Goal: Task Accomplishment & Management: Manage account settings

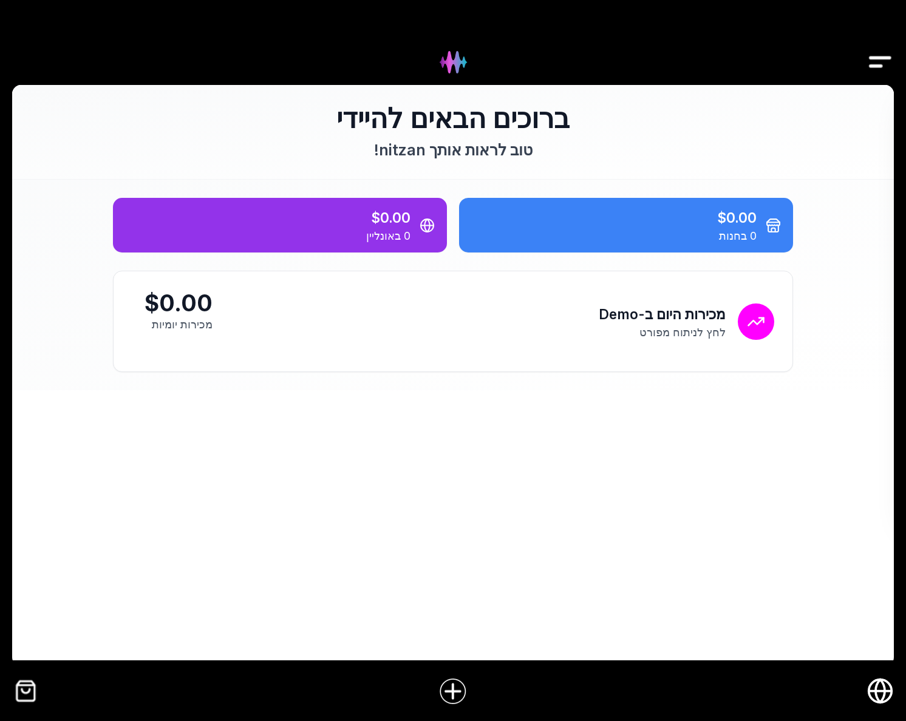
click at [884, 696] on icon "חנות אונליין" at bounding box center [880, 691] width 9 height 23
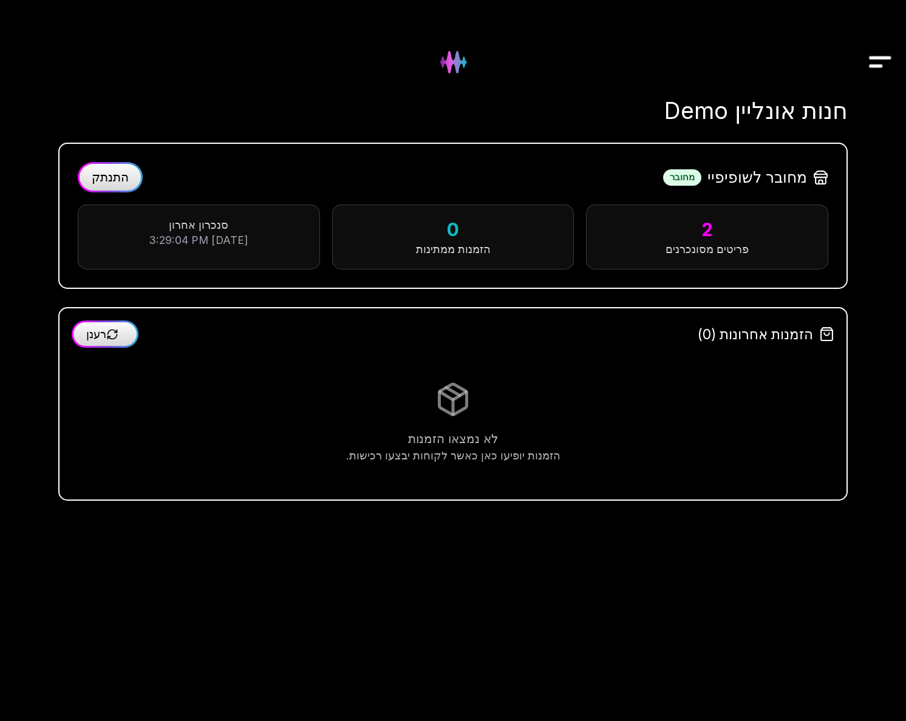
click at [119, 171] on span "התנתק" at bounding box center [110, 177] width 37 height 15
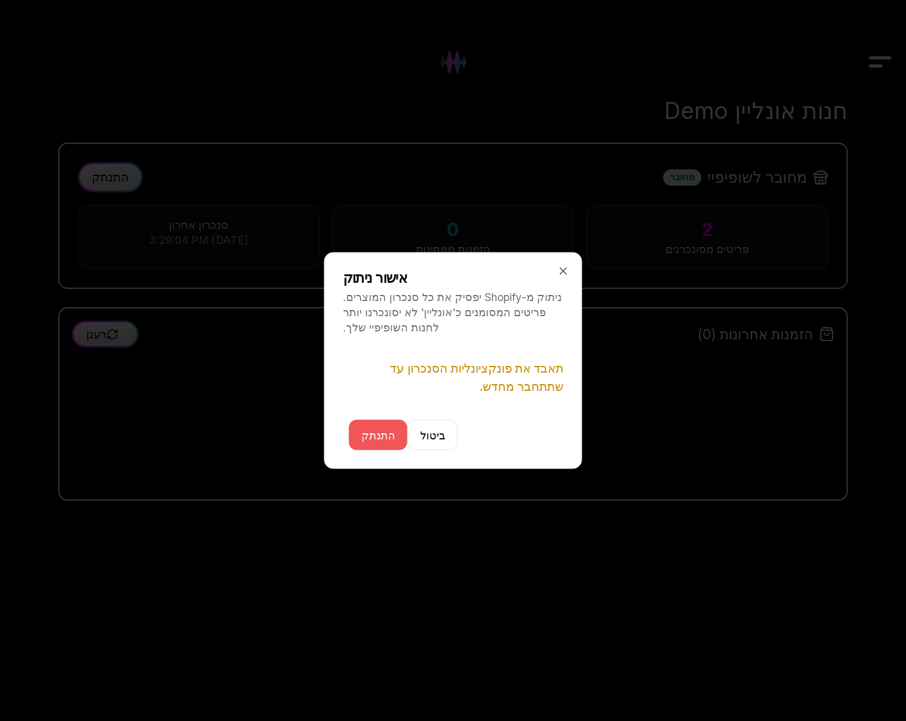
click at [383, 433] on button "התנתק" at bounding box center [378, 435] width 58 height 30
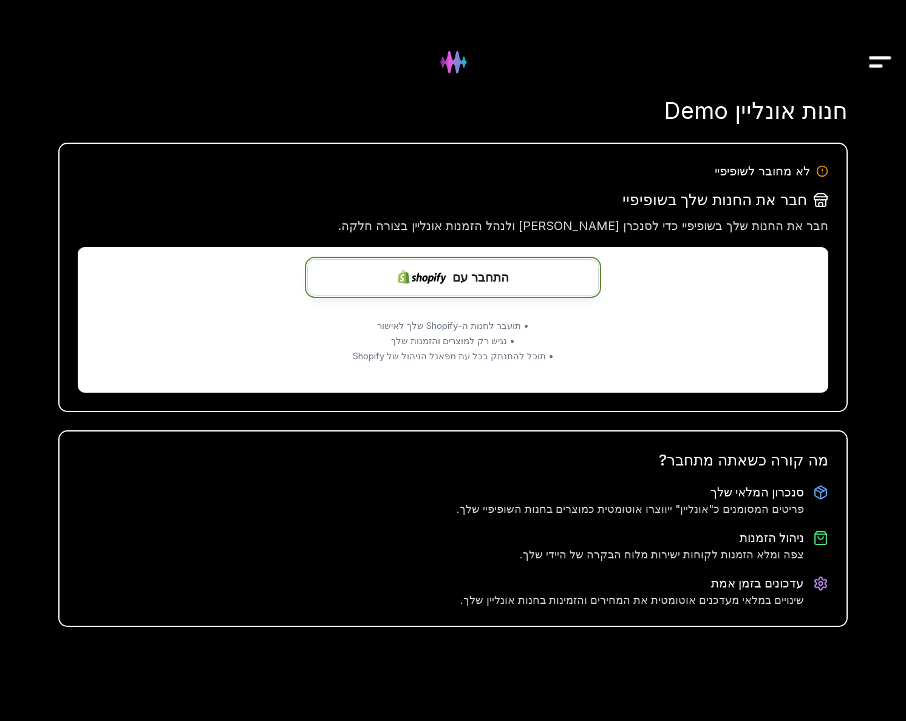
click at [460, 288] on button "התחבר עם" at bounding box center [452, 277] width 291 height 36
